Goal: Information Seeking & Learning: Learn about a topic

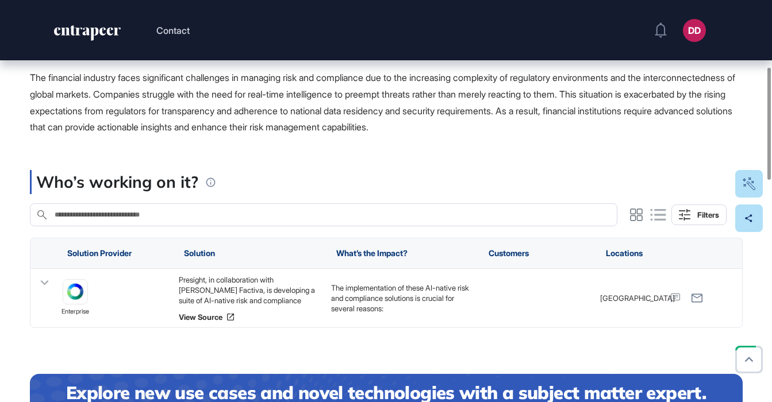
scroll to position [241, 0]
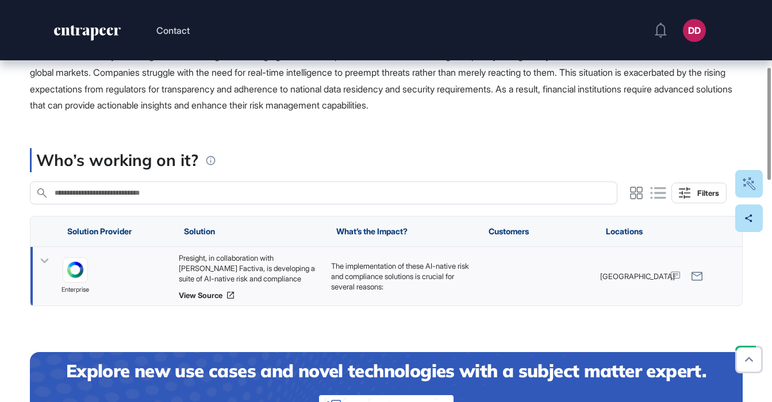
click at [45, 264] on icon at bounding box center [44, 261] width 17 height 17
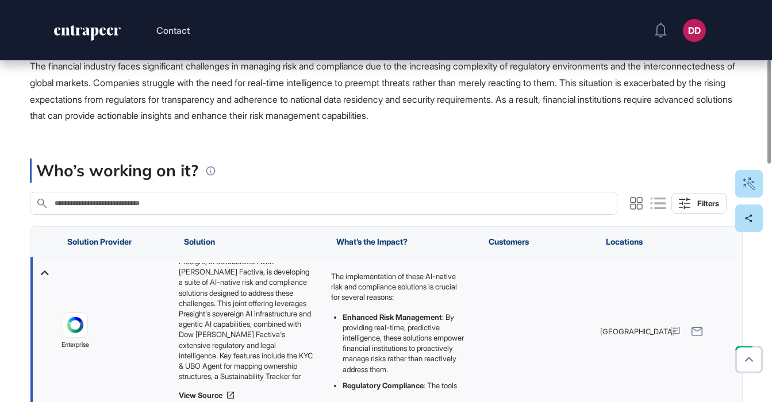
scroll to position [0, 0]
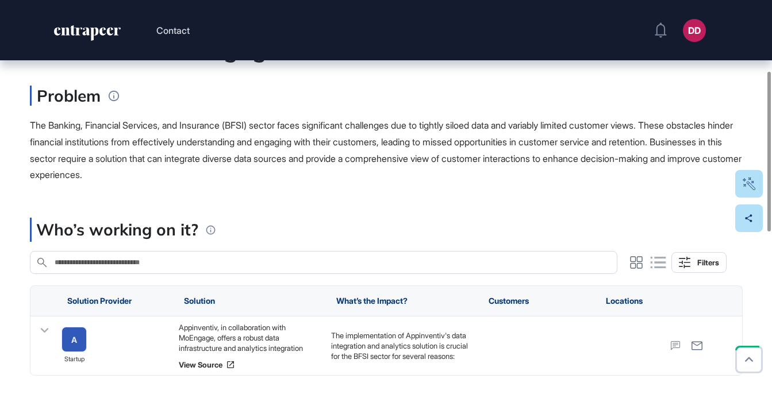
scroll to position [195, 0]
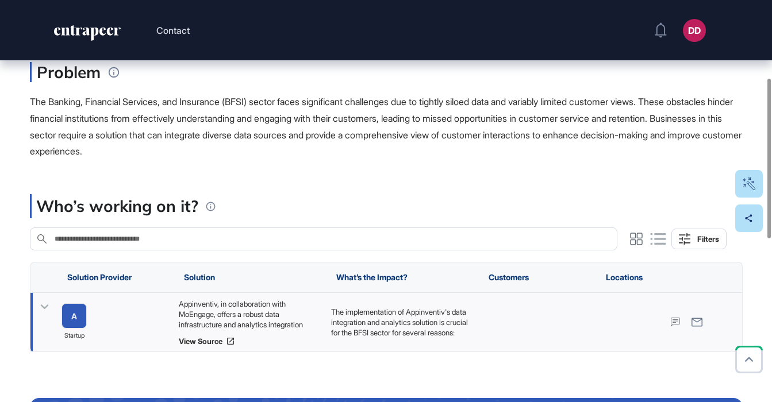
click at [41, 305] on icon at bounding box center [44, 306] width 8 height 5
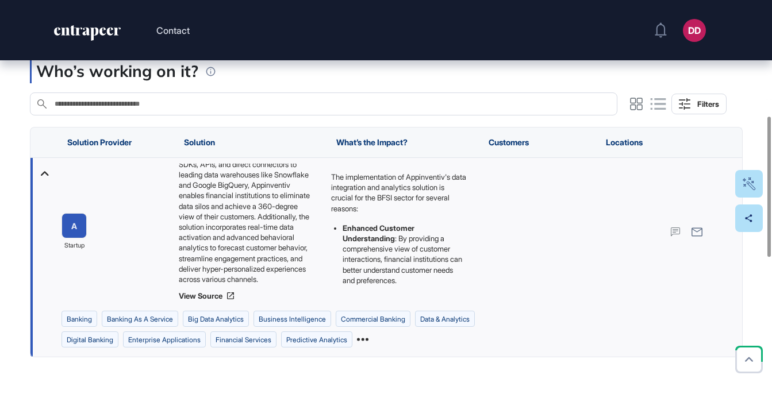
scroll to position [331, 0]
click at [368, 336] on icon at bounding box center [362, 338] width 11 height 11
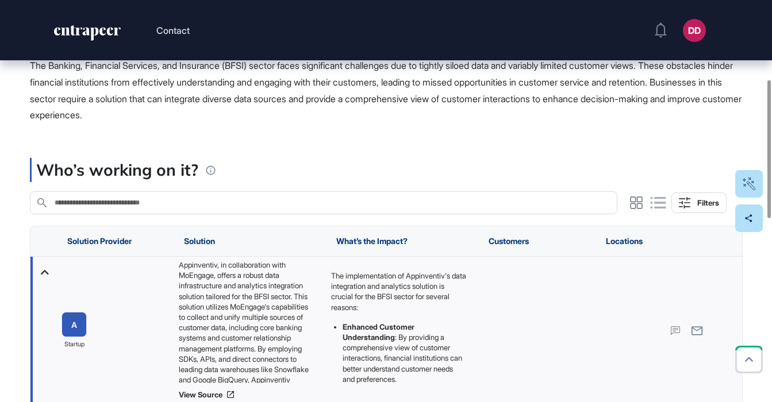
scroll to position [0, 0]
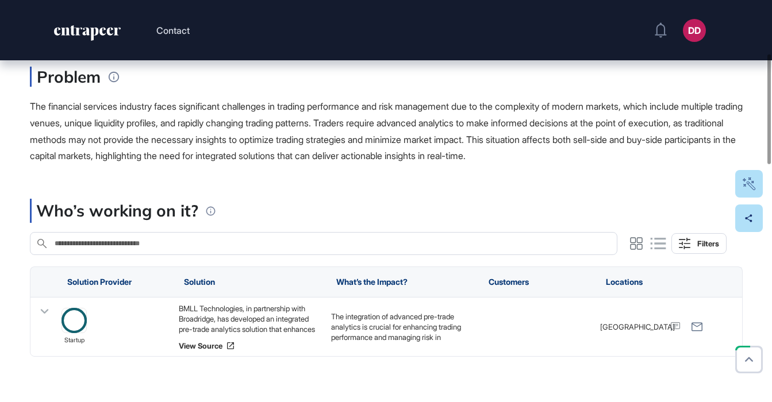
scroll to position [219, 0]
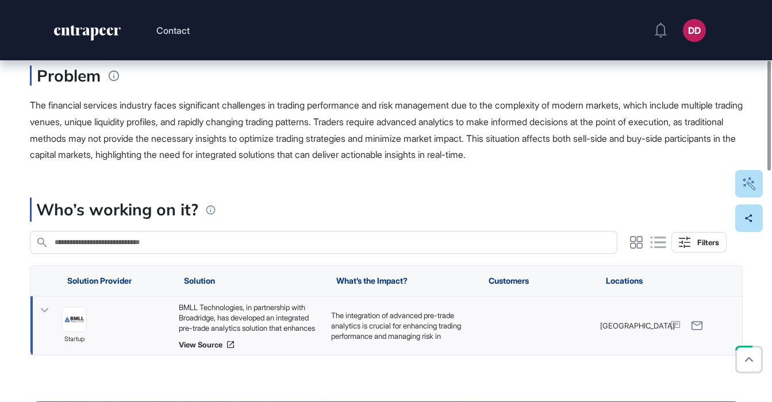
click at [42, 313] on icon at bounding box center [44, 310] width 17 height 17
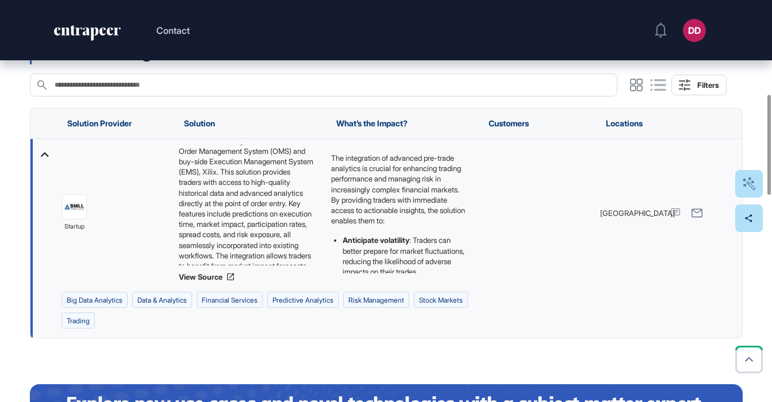
scroll to position [385, 0]
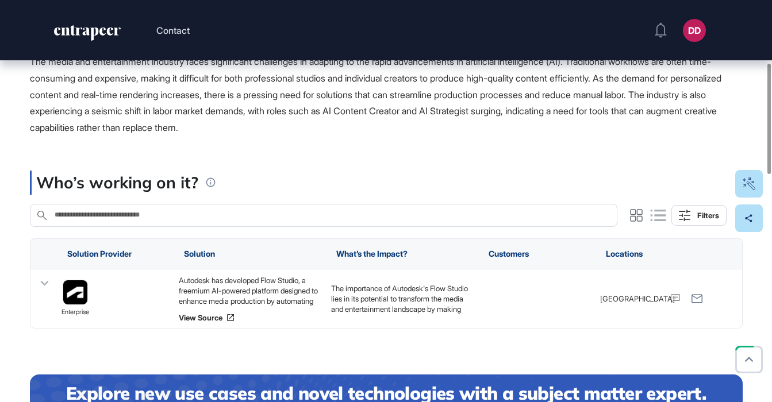
scroll to position [240, 0]
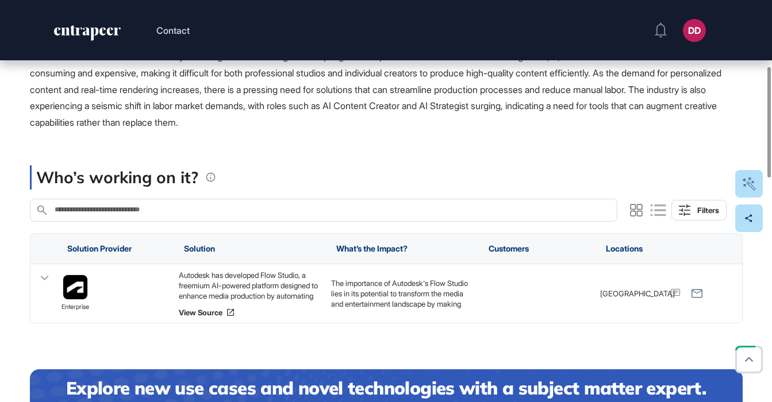
drag, startPoint x: 51, startPoint y: 281, endPoint x: 118, endPoint y: 250, distance: 74.6
click at [51, 281] on icon at bounding box center [44, 278] width 17 height 17
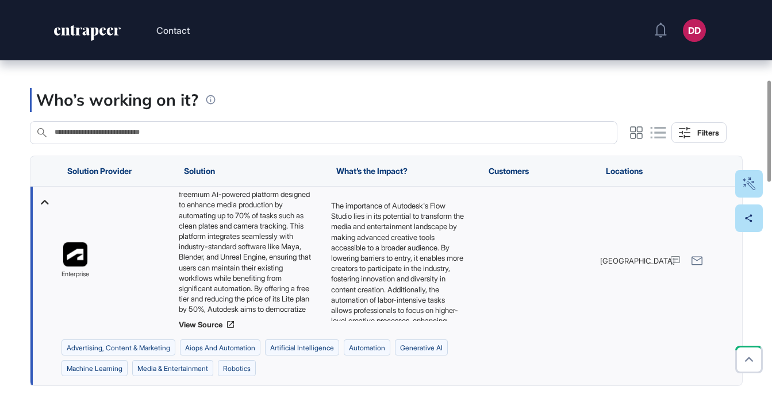
scroll to position [22, 0]
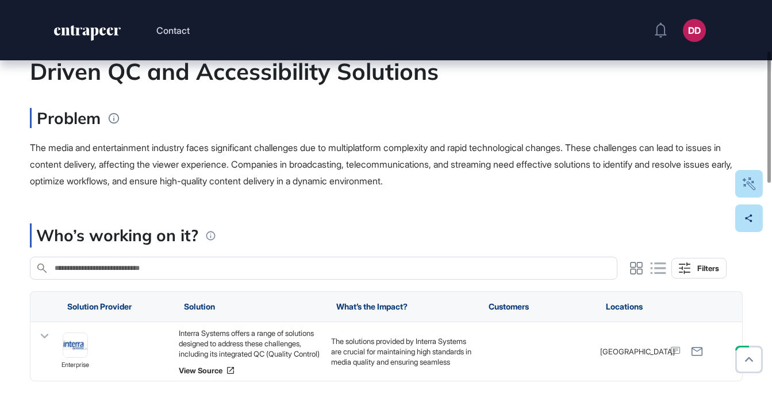
scroll to position [156, 0]
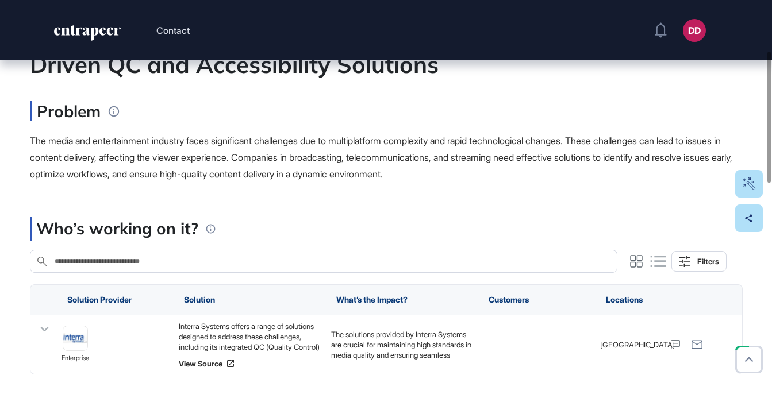
click at [40, 325] on icon at bounding box center [44, 329] width 17 height 17
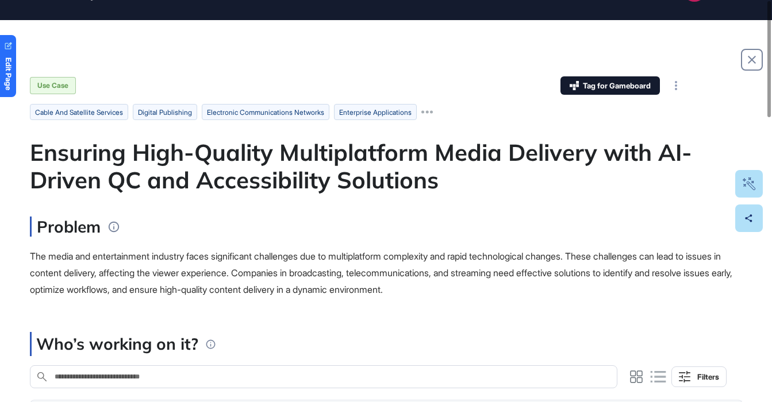
scroll to position [0, 0]
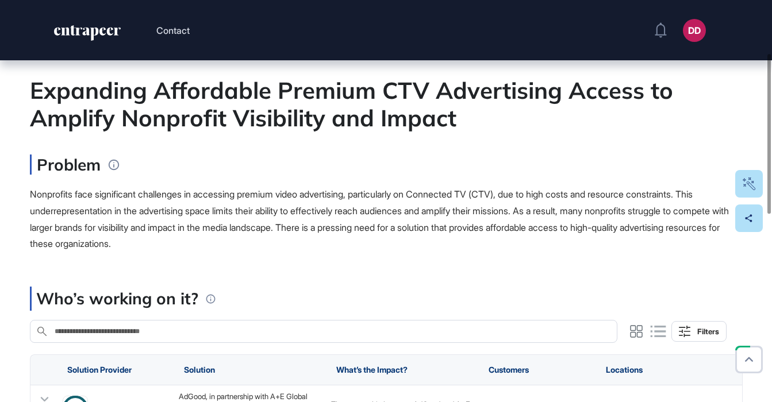
scroll to position [189, 0]
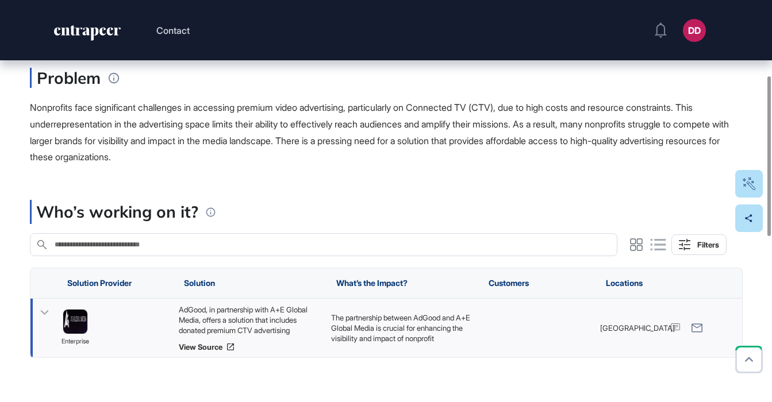
click at [44, 313] on icon at bounding box center [44, 312] width 8 height 5
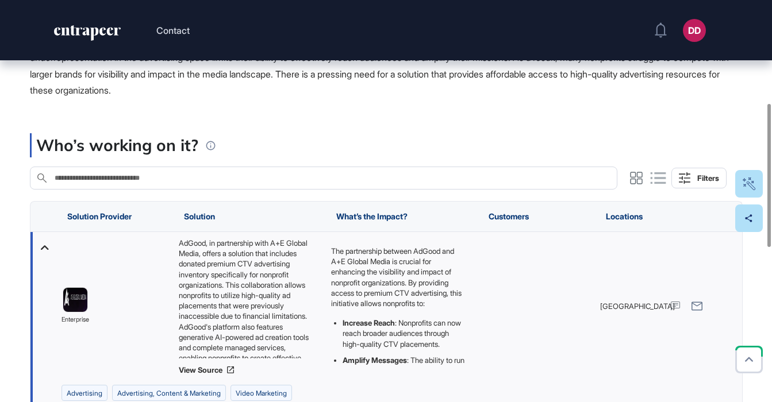
scroll to position [290, 0]
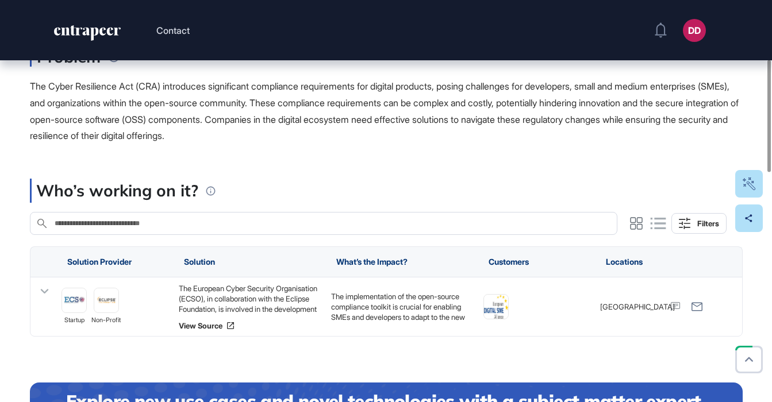
scroll to position [212, 0]
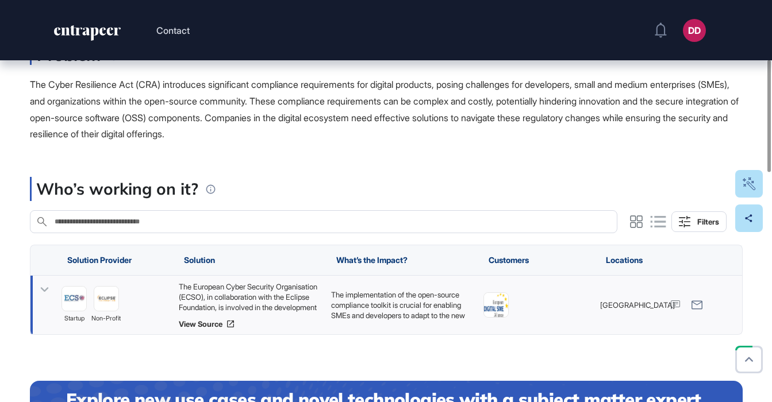
click at [41, 288] on icon at bounding box center [44, 289] width 8 height 5
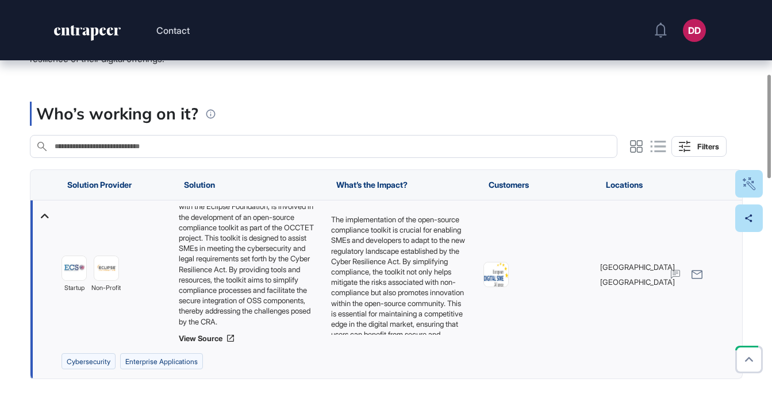
scroll to position [36, 0]
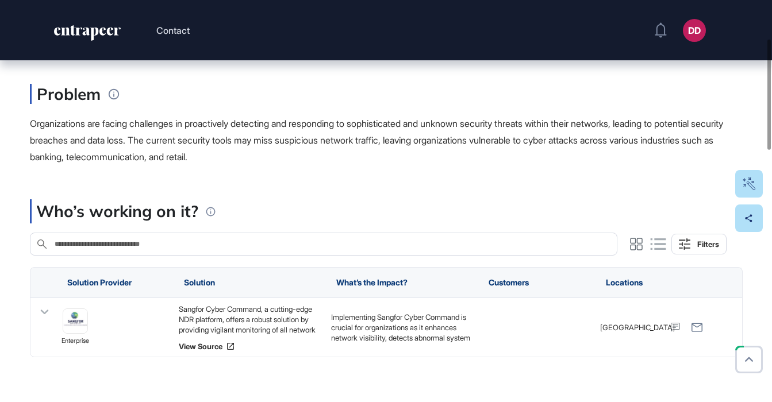
scroll to position [142, 0]
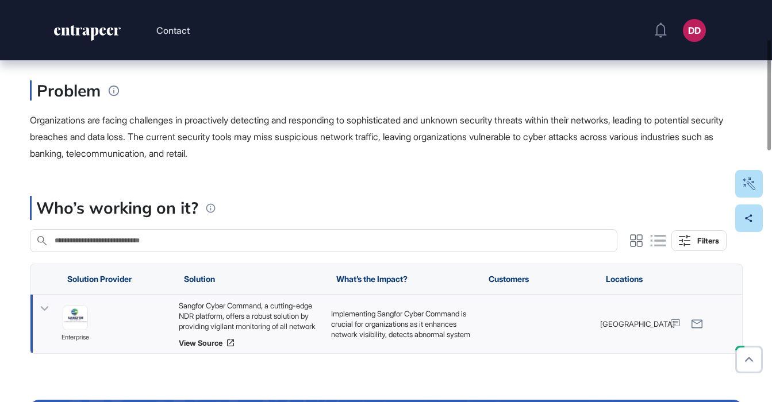
click at [49, 311] on icon at bounding box center [44, 308] width 17 height 17
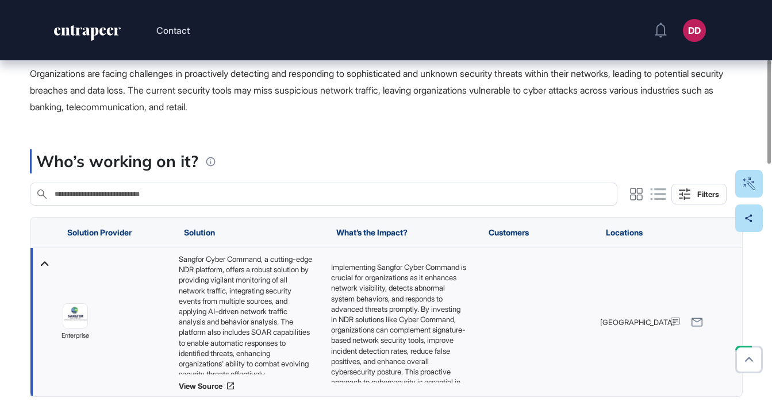
scroll to position [238, 0]
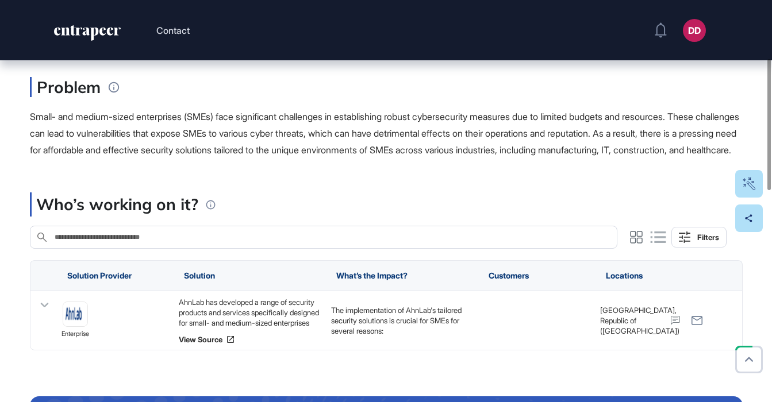
scroll to position [182, 0]
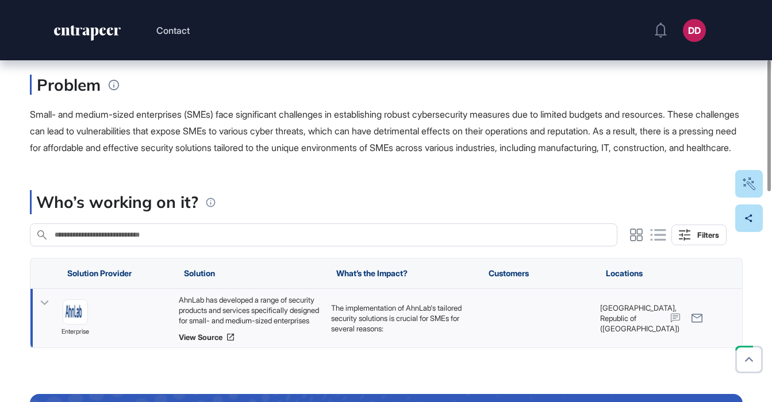
click at [41, 311] on icon at bounding box center [44, 303] width 17 height 17
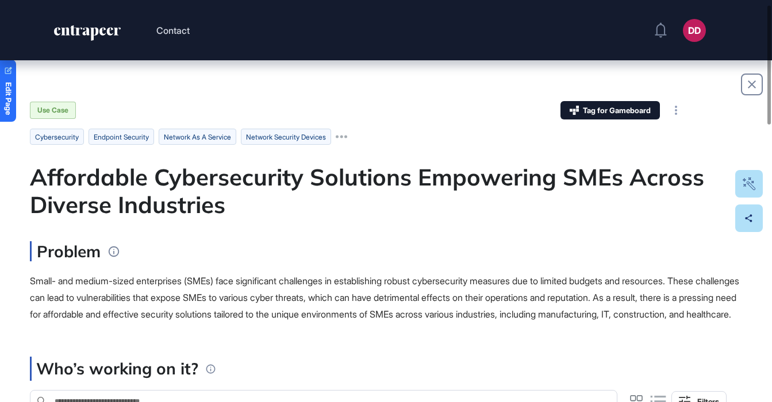
scroll to position [15, 0]
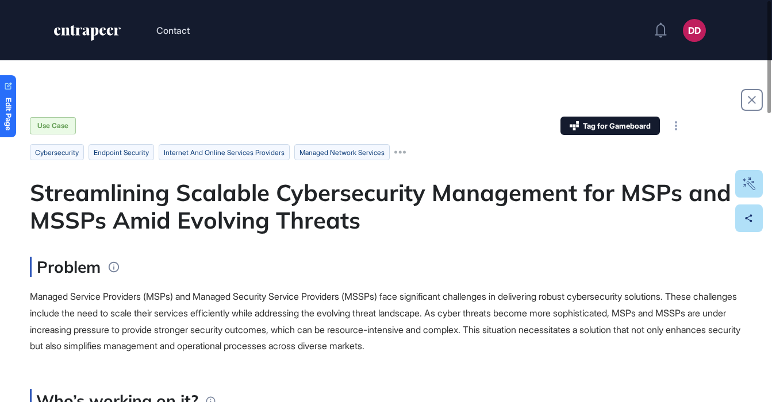
scroll to position [1, 1]
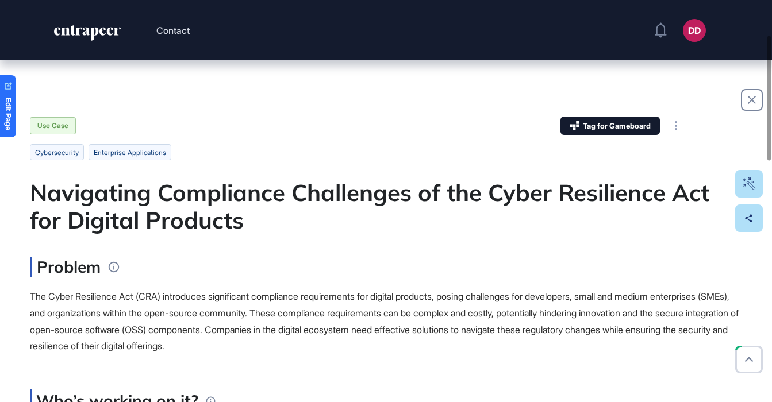
scroll to position [159, 0]
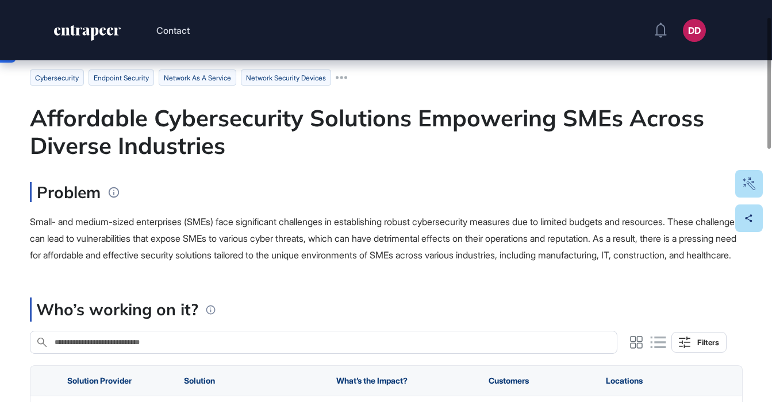
scroll to position [20, 0]
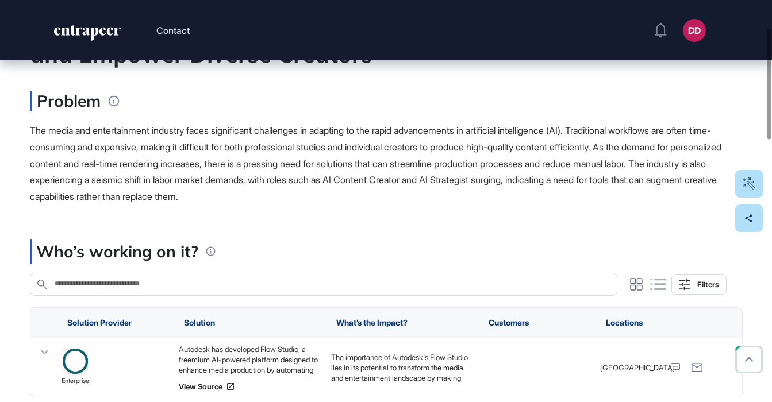
scroll to position [167, 0]
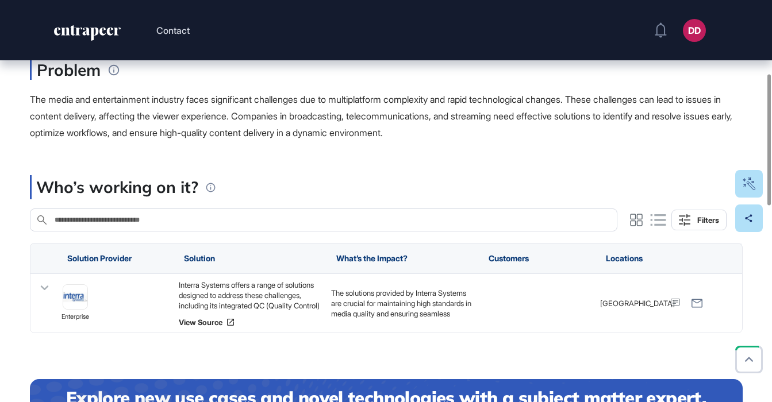
scroll to position [245, 0]
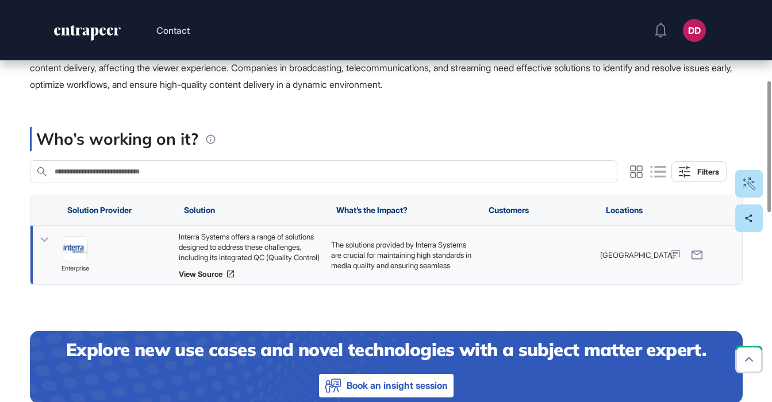
click at [43, 237] on icon at bounding box center [44, 240] width 17 height 17
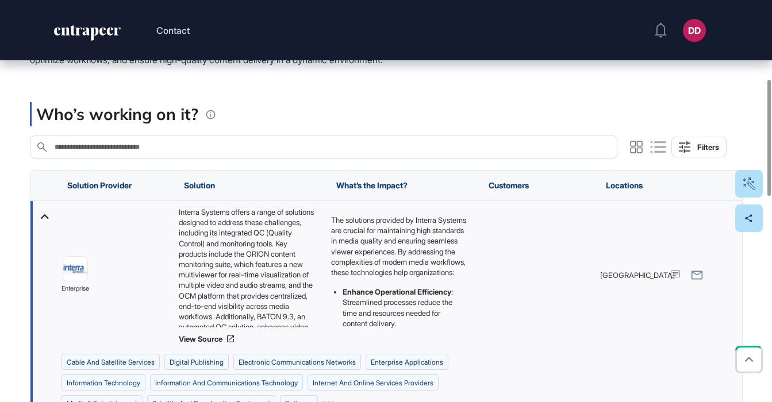
scroll to position [274, 0]
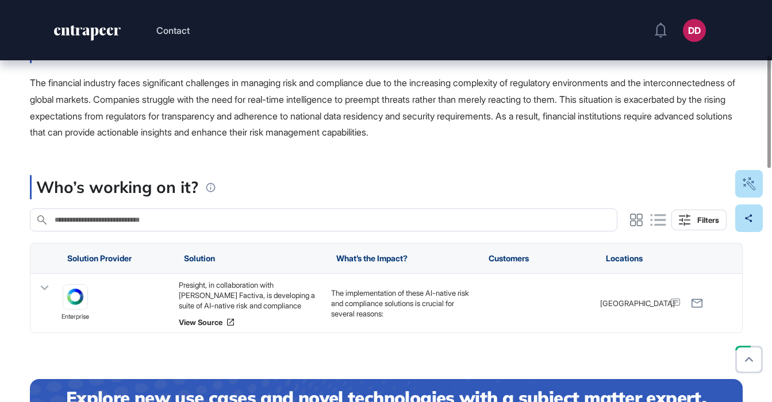
scroll to position [227, 0]
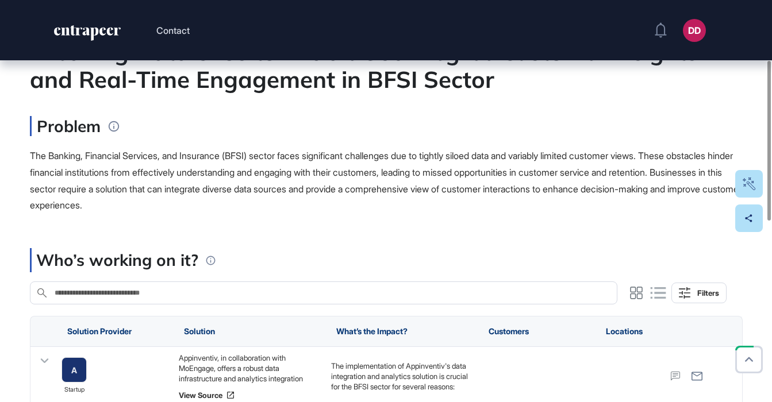
scroll to position [179, 0]
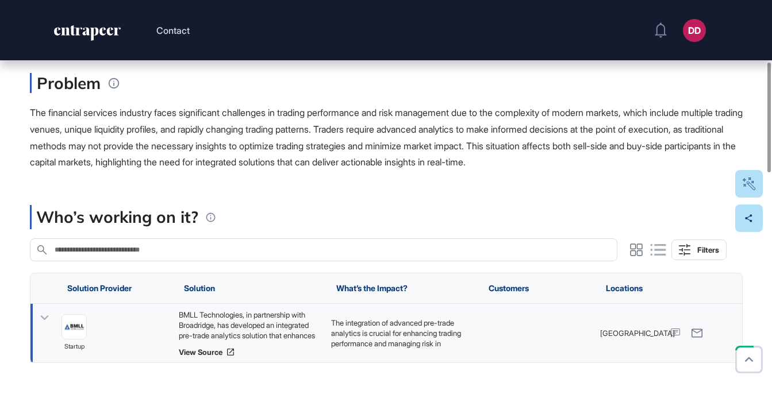
scroll to position [225, 0]
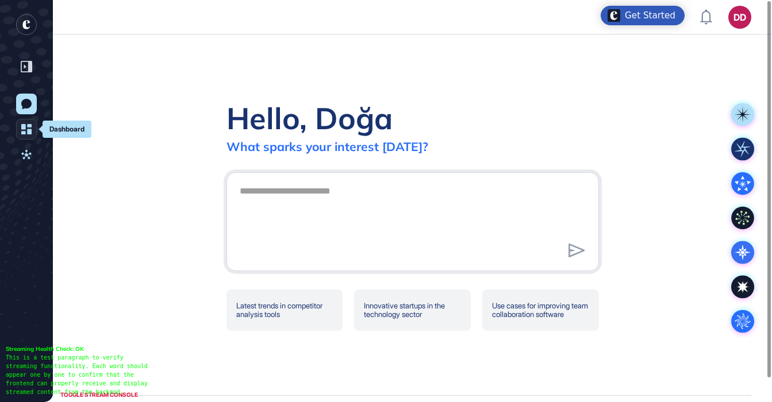
scroll to position [1, 1]
click at [25, 99] on icon at bounding box center [26, 104] width 10 height 10
click at [30, 26] on rect "entrapeer-logo" at bounding box center [26, 24] width 21 height 21
click at [25, 159] on icon at bounding box center [26, 154] width 10 height 10
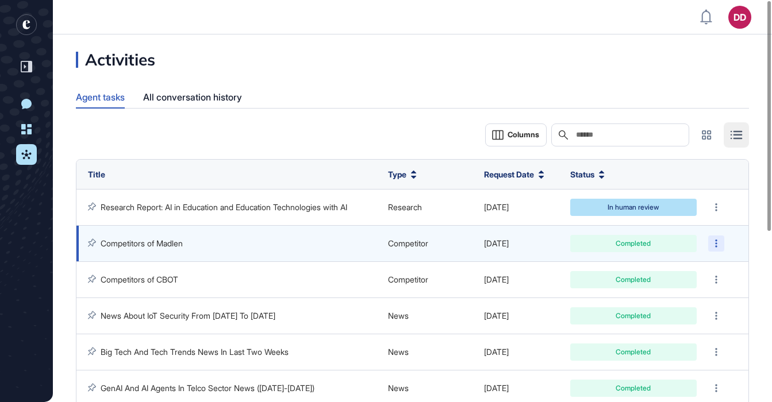
click at [714, 241] on div at bounding box center [716, 244] width 16 height 16
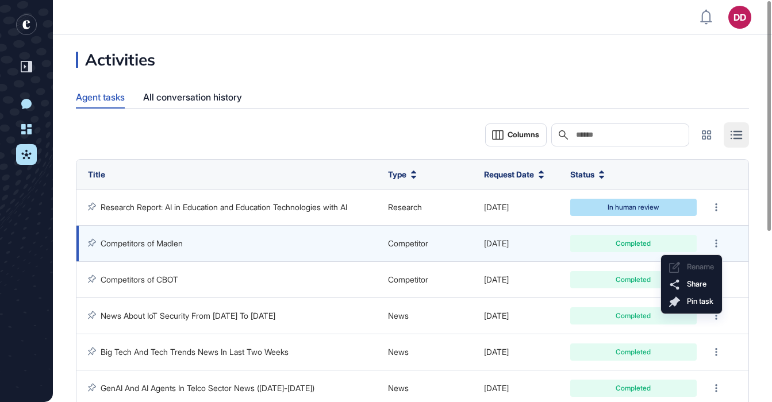
click at [406, 262] on td "Competitor" at bounding box center [430, 280] width 96 height 36
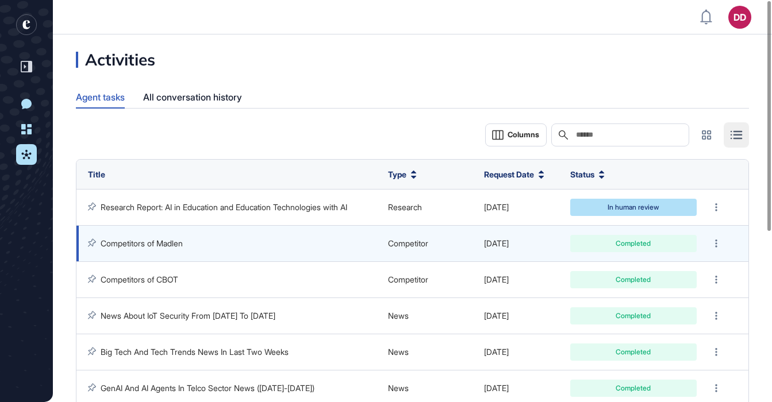
click at [213, 245] on div "Competitors of Madlen" at bounding box center [232, 243] width 288 height 10
click at [174, 244] on link "Competitors of Madlen" at bounding box center [142, 243] width 82 height 10
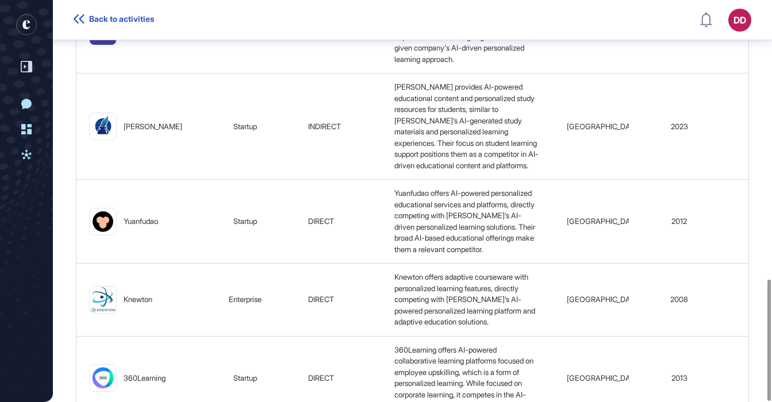
scroll to position [924, 0]
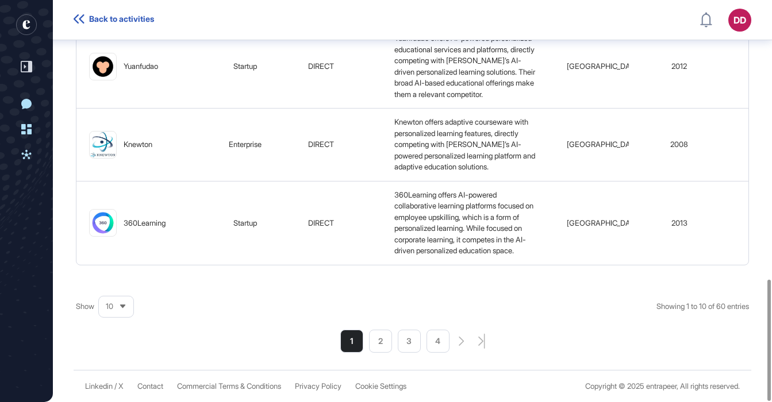
click at [125, 304] on icon at bounding box center [122, 306] width 7 height 7
click at [116, 254] on li "25" at bounding box center [116, 265] width 28 height 23
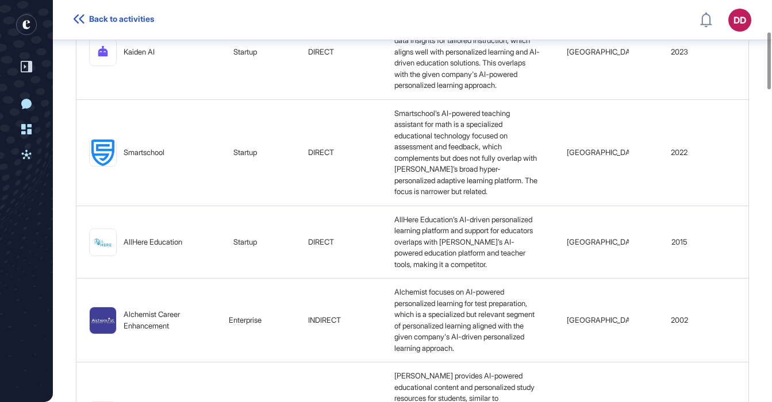
scroll to position [0, 0]
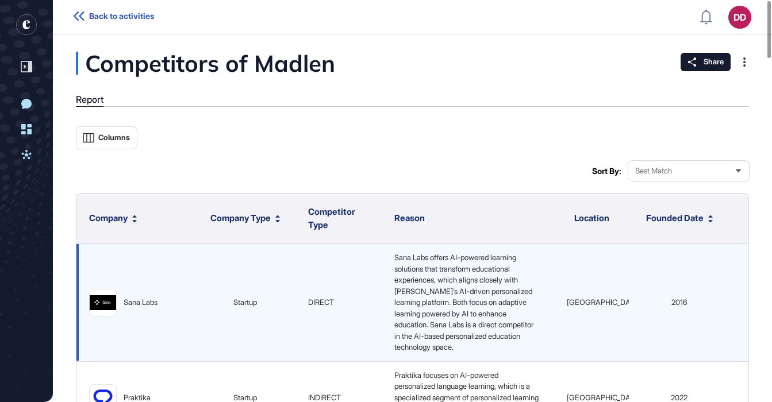
click at [145, 299] on div "Sana Labs" at bounding box center [141, 302] width 34 height 11
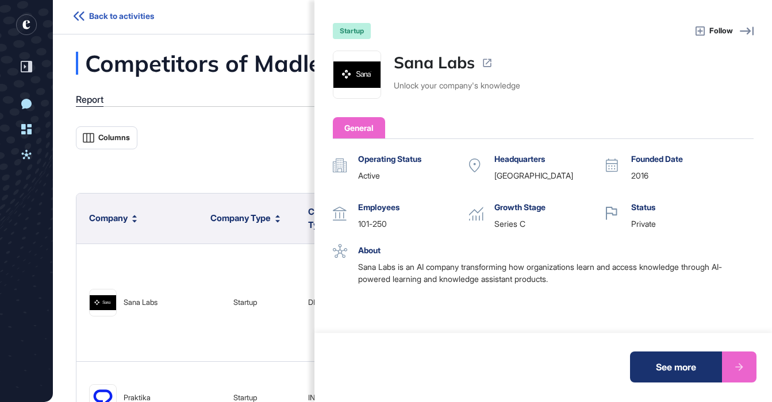
click at [665, 363] on div "See more" at bounding box center [676, 367] width 92 height 31
click at [259, 155] on div "startup Follow Sana Labs Unlock your company's knowledge General Operating Stat…" at bounding box center [386, 201] width 772 height 402
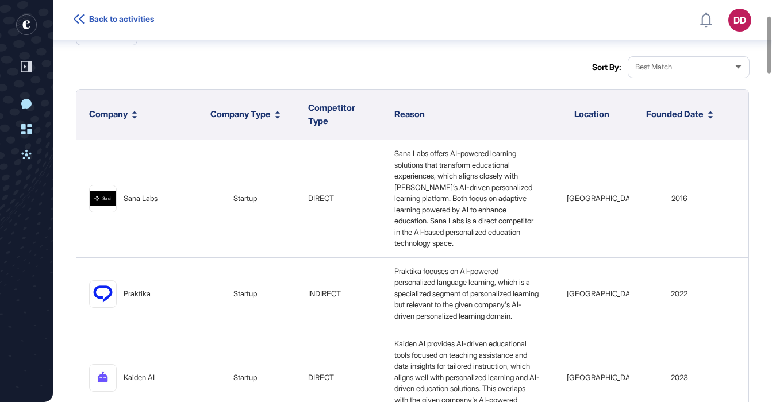
scroll to position [110, 0]
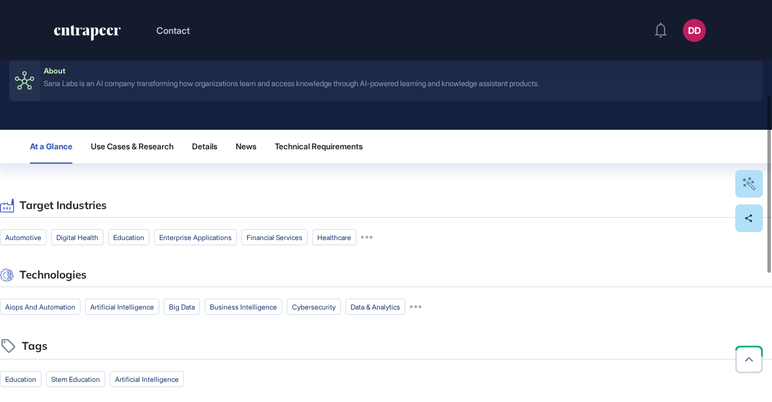
scroll to position [288, 0]
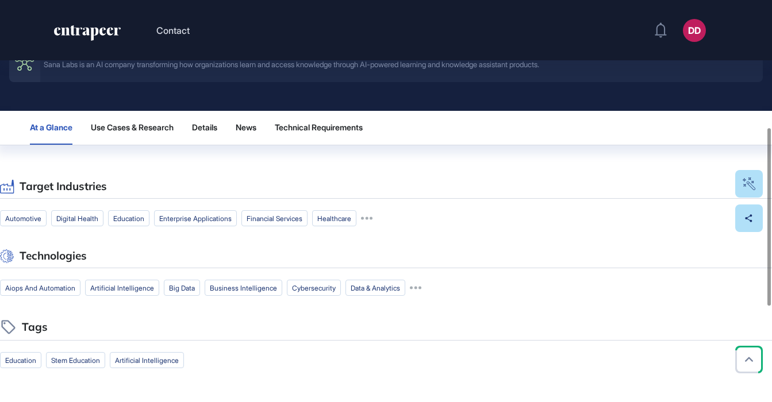
click at [149, 124] on span "Use Cases & Research" at bounding box center [132, 127] width 83 height 9
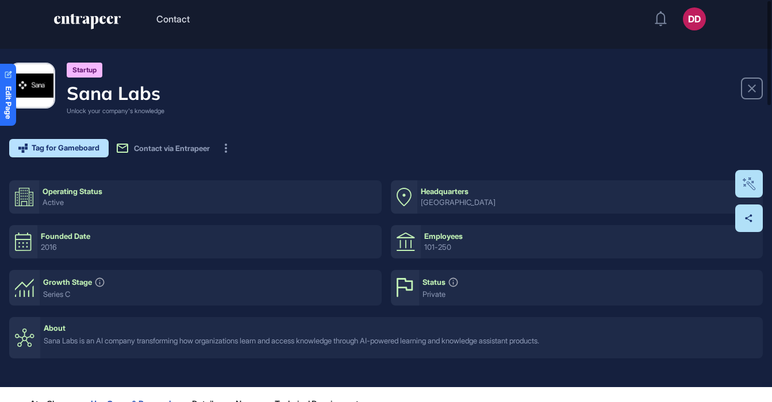
scroll to position [0, 0]
